Goal: Task Accomplishment & Management: Manage account settings

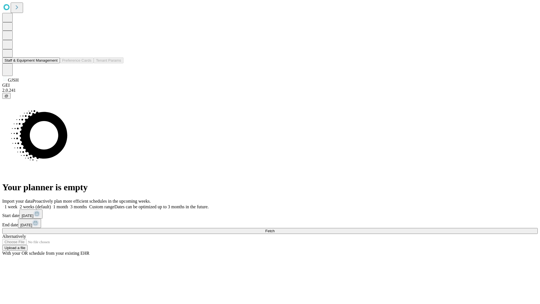
click at [54, 63] on button "Staff & Equipment Management" at bounding box center [31, 60] width 58 height 6
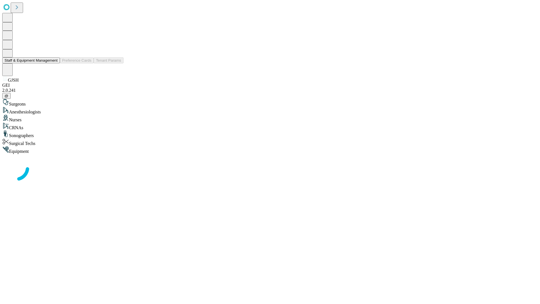
click at [54, 63] on button "Staff & Equipment Management" at bounding box center [31, 60] width 58 height 6
